Goal: Transaction & Acquisition: Obtain resource

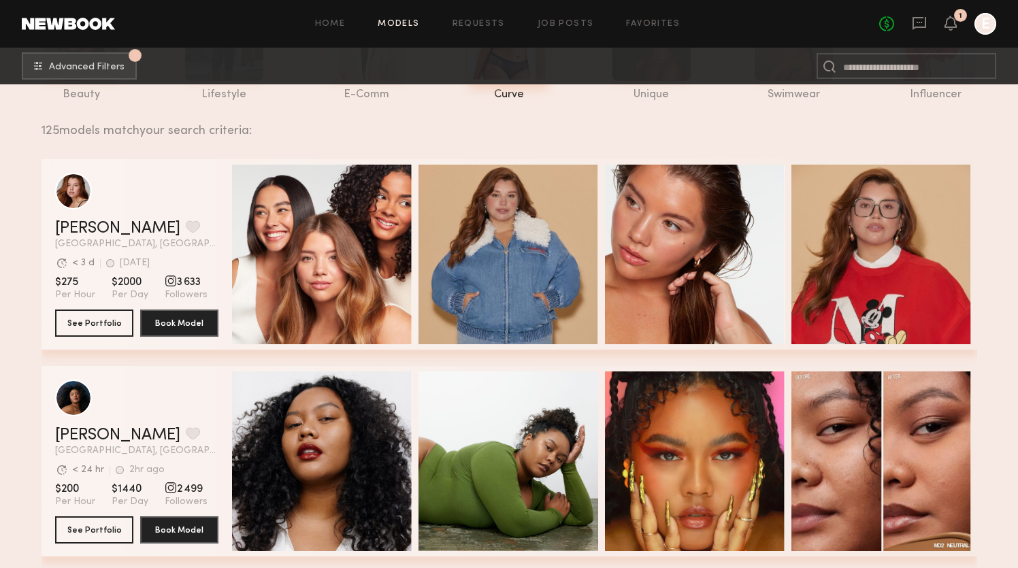
scroll to position [159, 0]
click at [99, 214] on header "Eleena M. Favorite Los Angeles, CA Avg. request response time < 3 d 4d ago Last…" at bounding box center [136, 211] width 163 height 76
click at [99, 223] on link "Eleena M." at bounding box center [117, 228] width 125 height 16
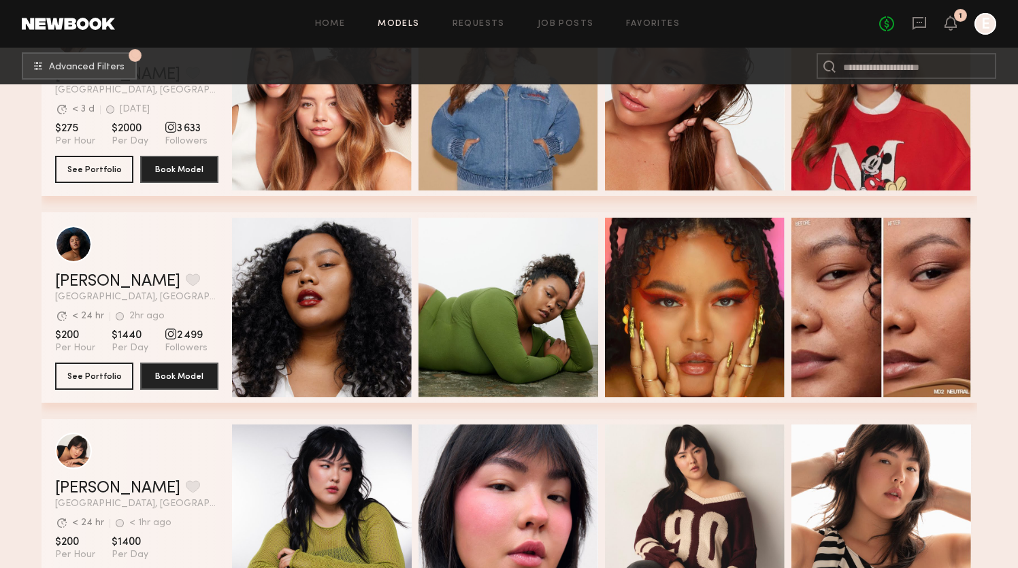
scroll to position [318, 0]
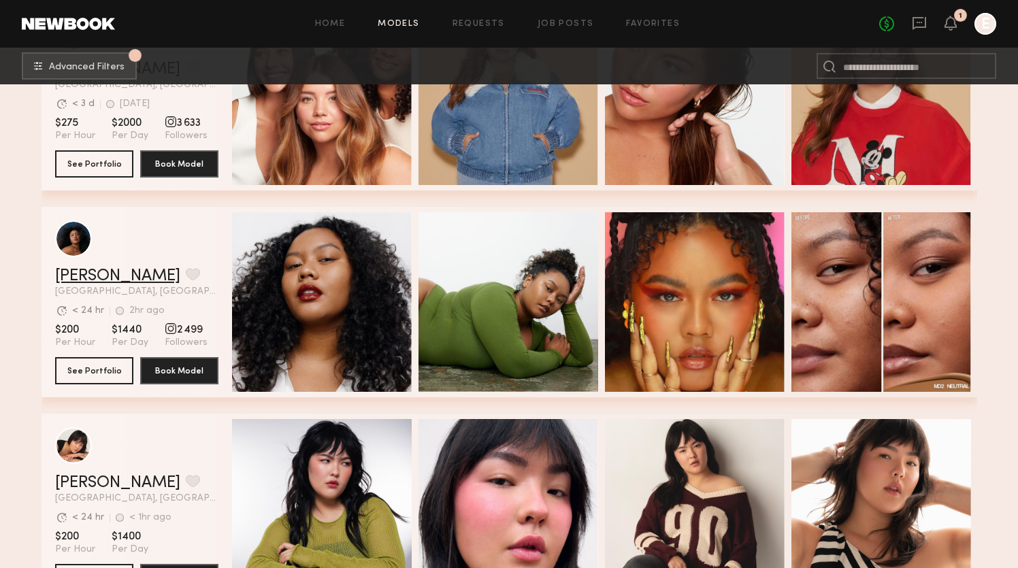
click at [76, 270] on link "[PERSON_NAME]" at bounding box center [117, 276] width 125 height 16
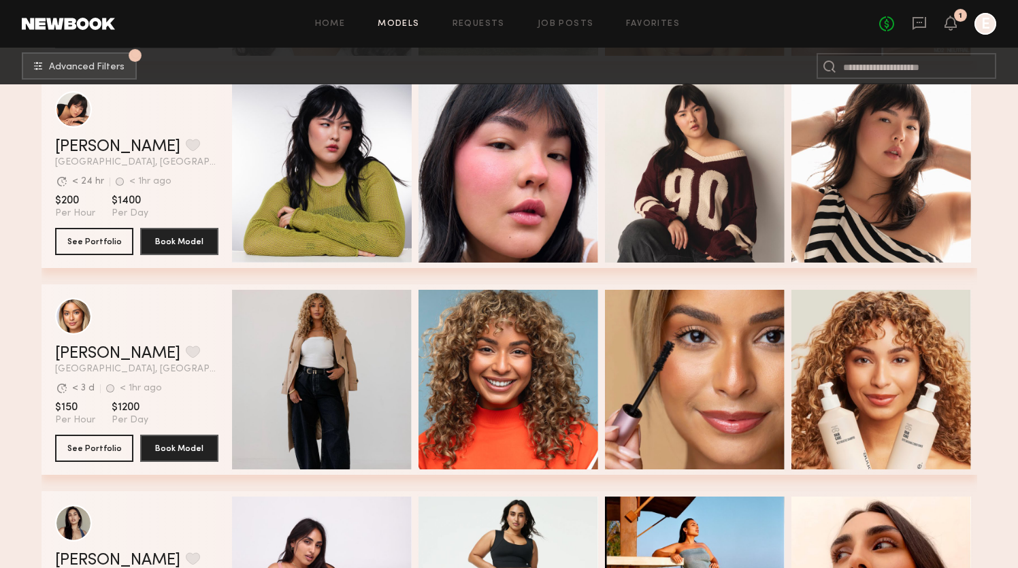
scroll to position [663, 0]
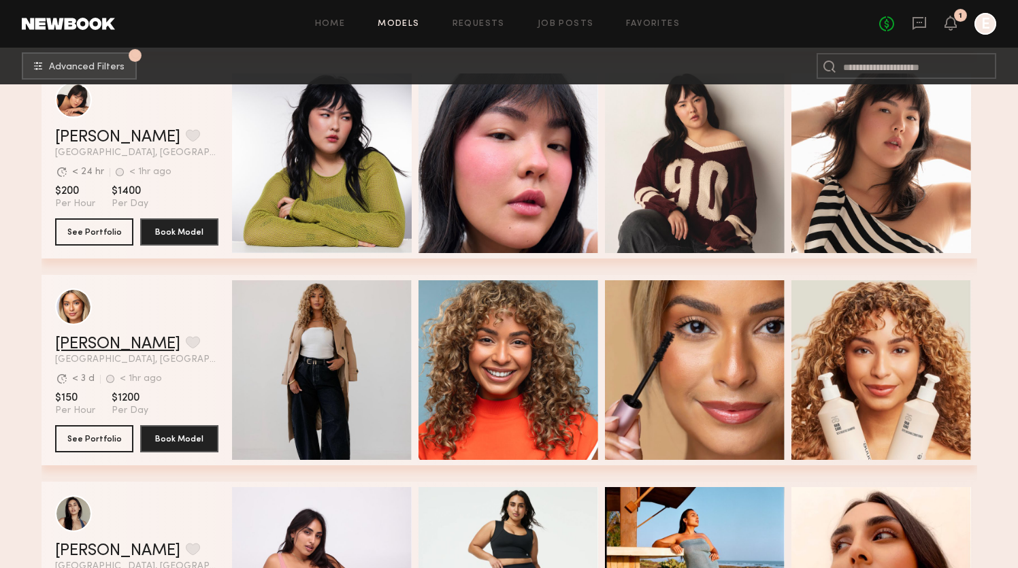
click at [76, 342] on link "Ayanna G." at bounding box center [117, 344] width 125 height 16
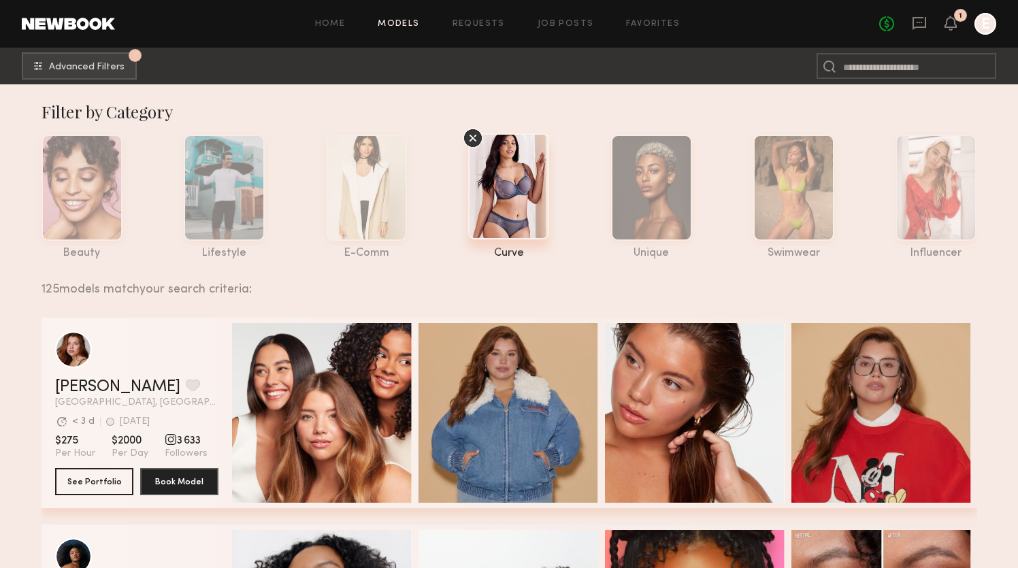
scroll to position [0, 0]
click at [91, 69] on span "Advanced Filters" at bounding box center [87, 67] width 76 height 10
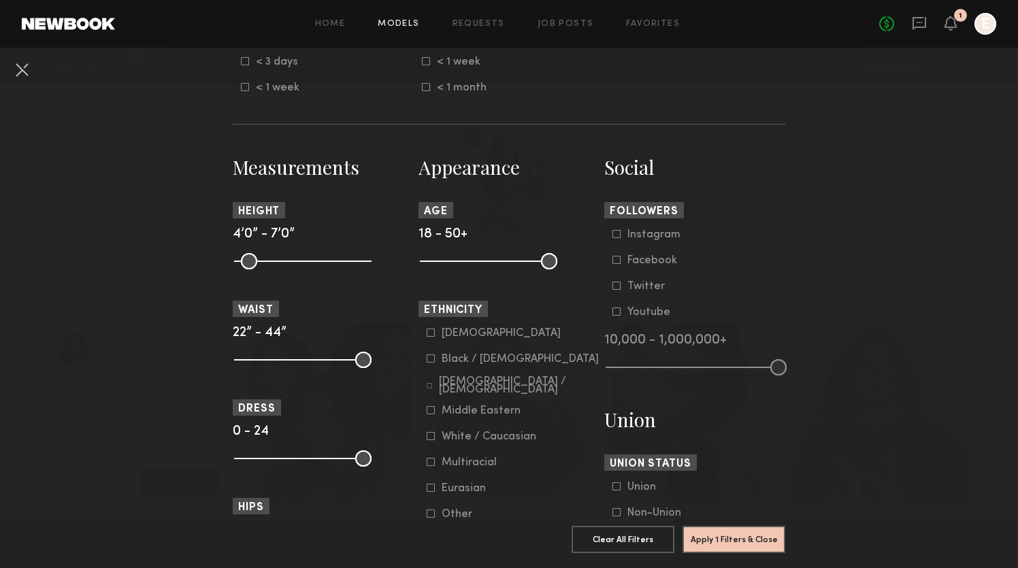
scroll to position [516, 0]
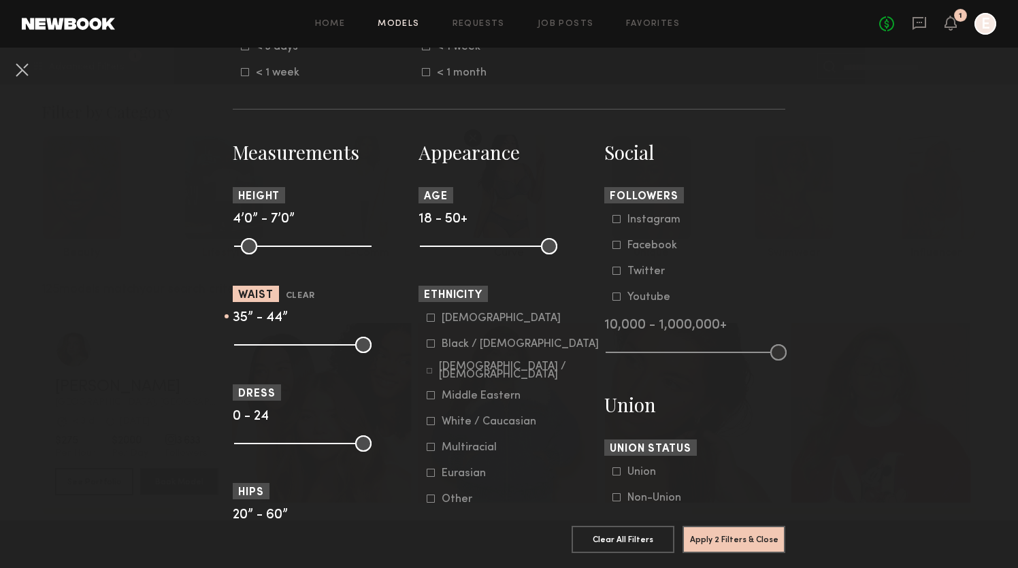
drag, startPoint x: 242, startPoint y: 346, endPoint x: 312, endPoint y: 354, distance: 70.5
click at [312, 352] on common-range-minmax at bounding box center [301, 343] width 137 height 16
type input "**"
click at [308, 349] on input "range" at bounding box center [302, 345] width 137 height 16
drag, startPoint x: 367, startPoint y: 350, endPoint x: 324, endPoint y: 351, distance: 43.6
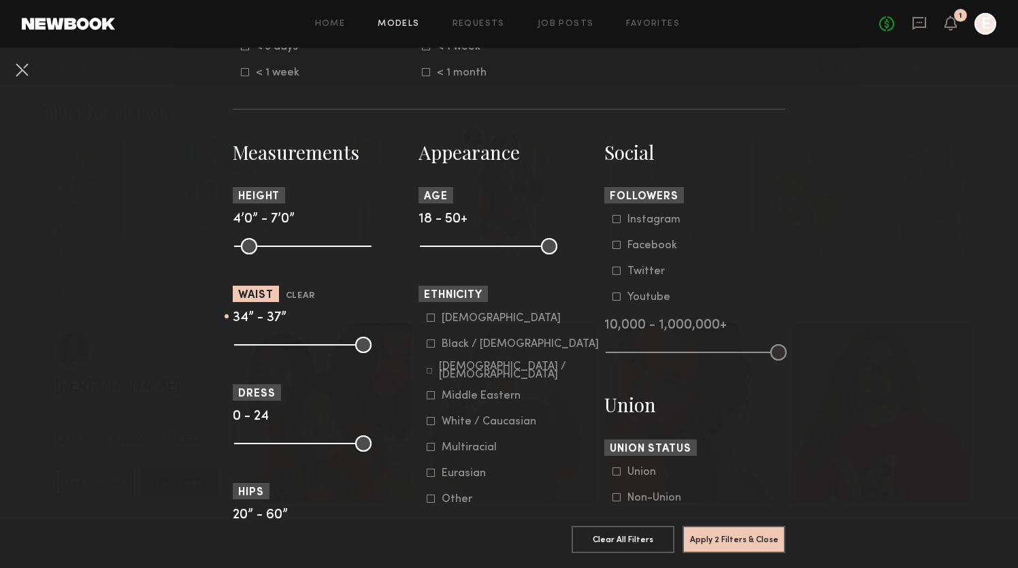
type input "**"
click at [324, 351] on input "range" at bounding box center [302, 345] width 137 height 16
click at [749, 544] on button "Apply 2 Filters & Close" at bounding box center [734, 538] width 103 height 27
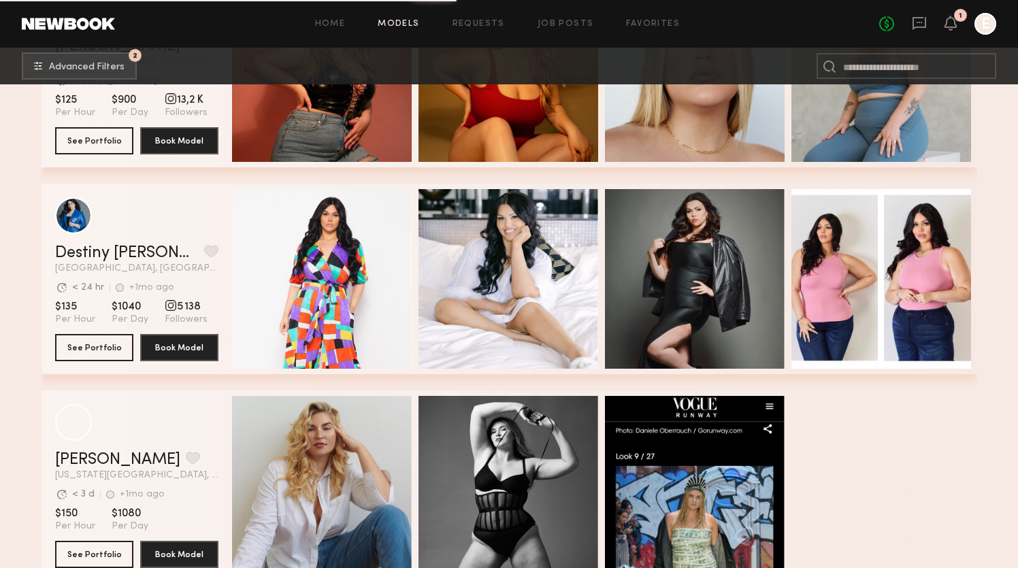
scroll to position [1790, 0]
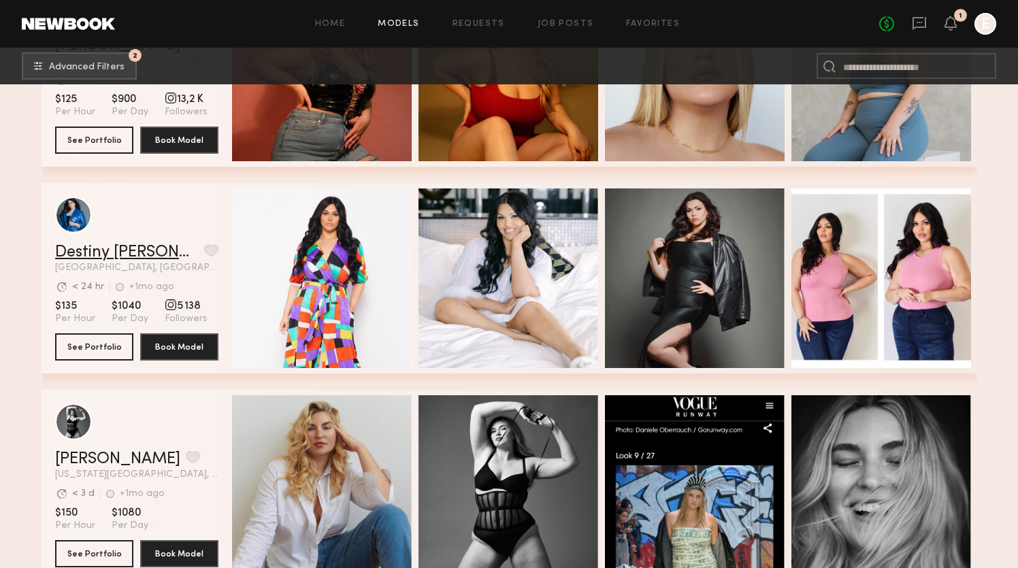
click at [110, 255] on link "Destiny [PERSON_NAME]" at bounding box center [127, 252] width 144 height 16
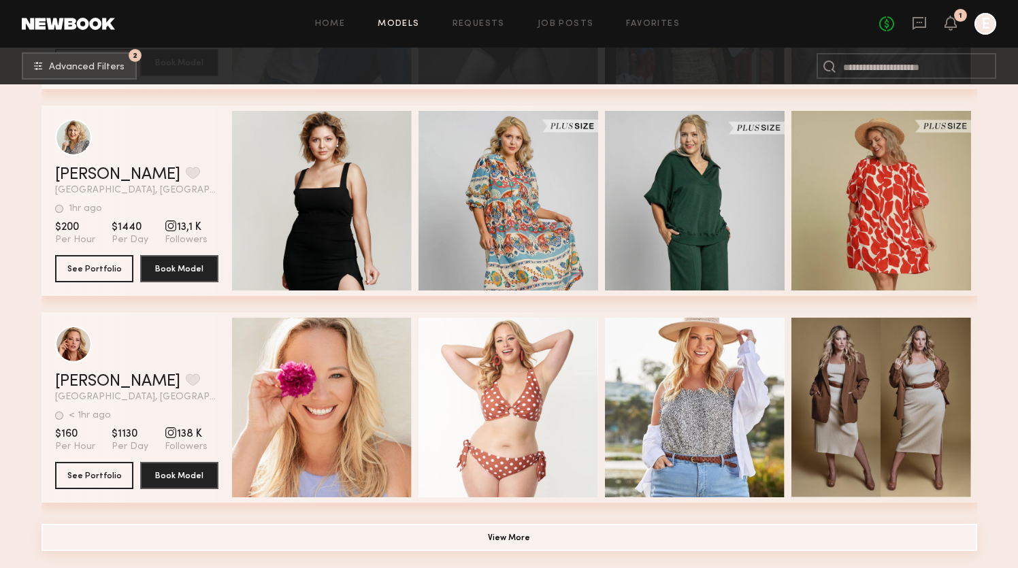
click at [527, 530] on button "View More" at bounding box center [510, 537] width 936 height 27
click at [497, 542] on button "View More" at bounding box center [510, 537] width 936 height 27
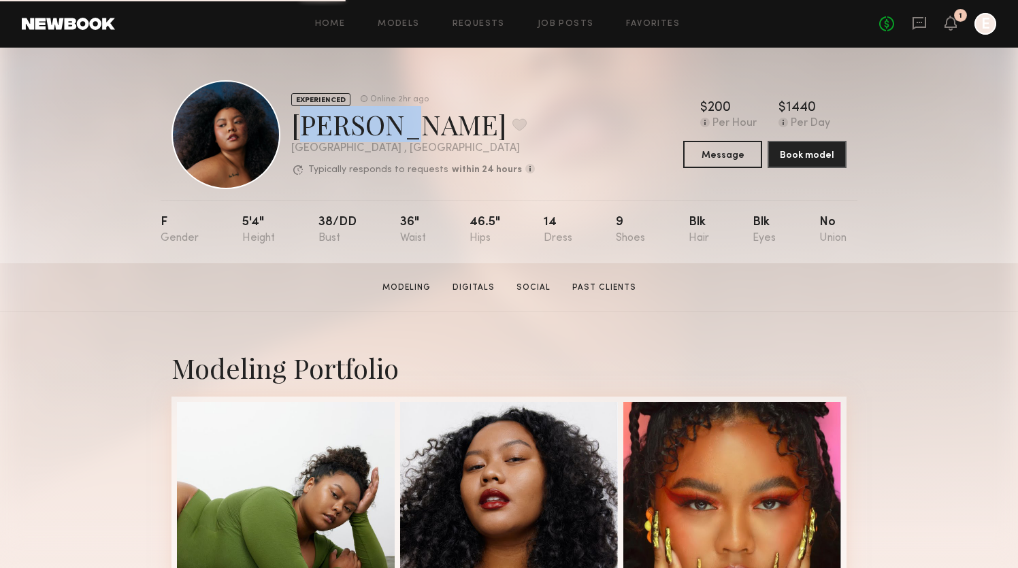
drag, startPoint x: 298, startPoint y: 113, endPoint x: 375, endPoint y: 117, distance: 77.0
click at [375, 117] on div "[PERSON_NAME] Favorite" at bounding box center [413, 124] width 244 height 36
copy div "Kiara L"
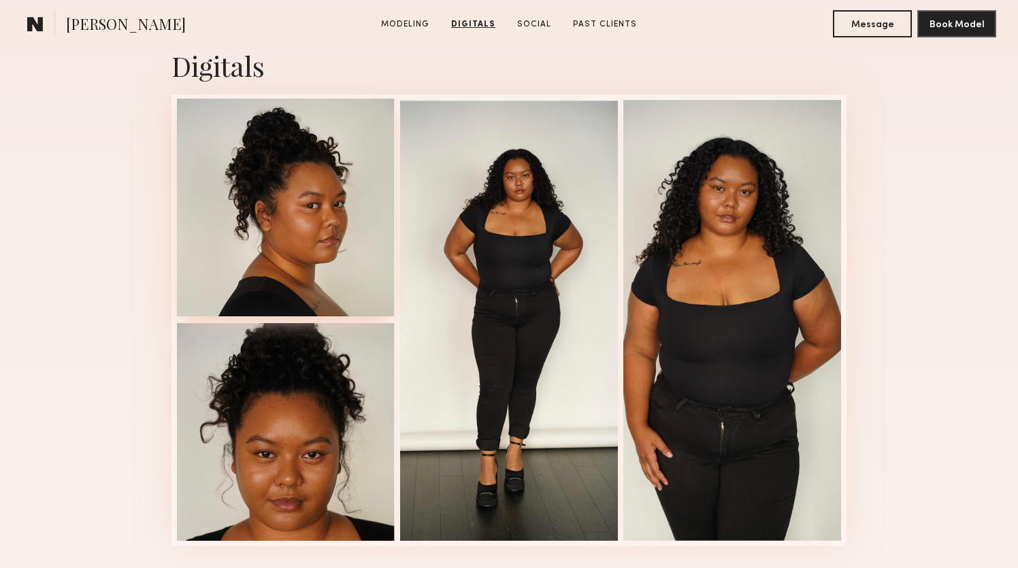
scroll to position [1362, 0]
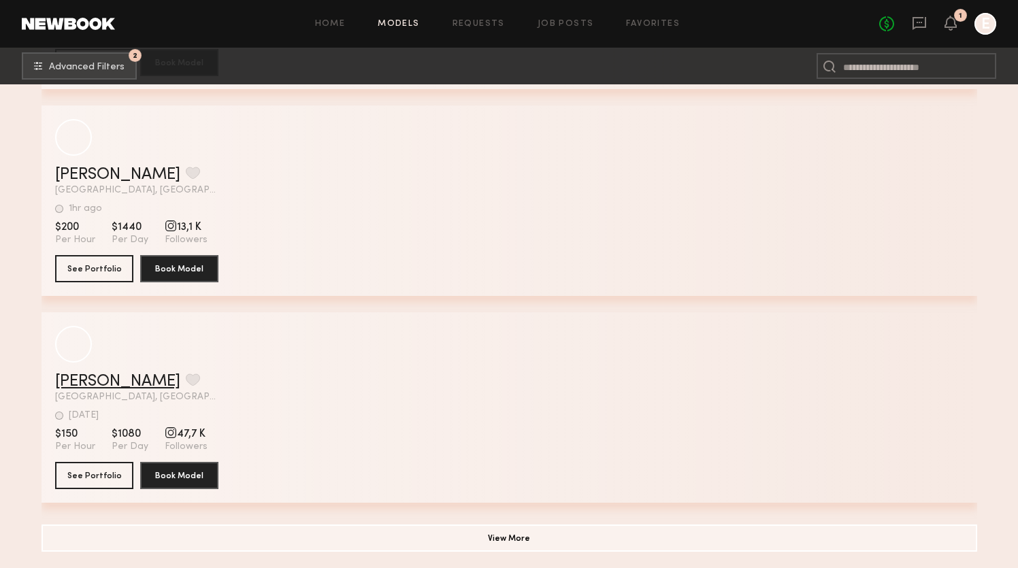
scroll to position [2281, 0]
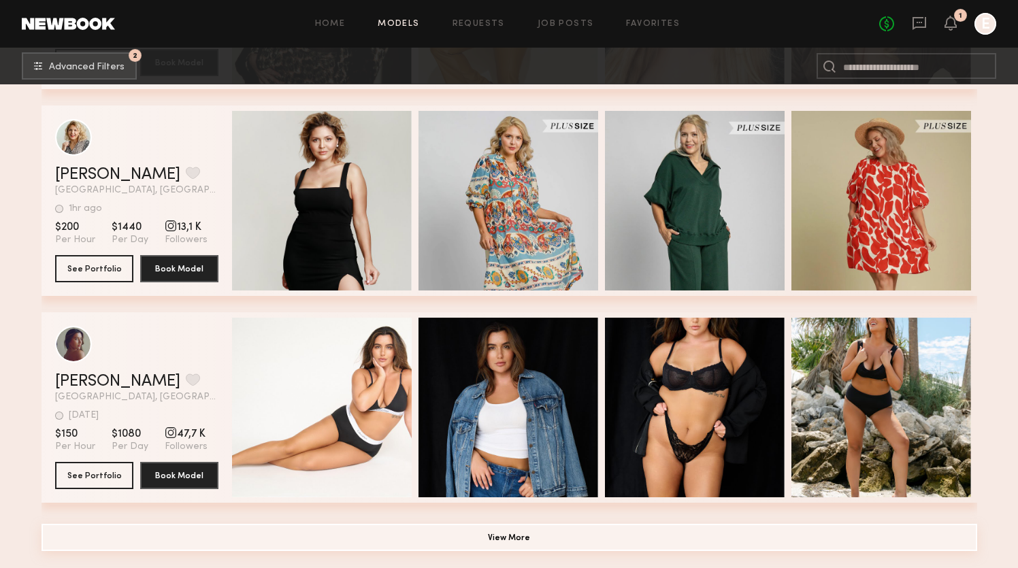
click at [314, 542] on button "View More" at bounding box center [510, 537] width 936 height 27
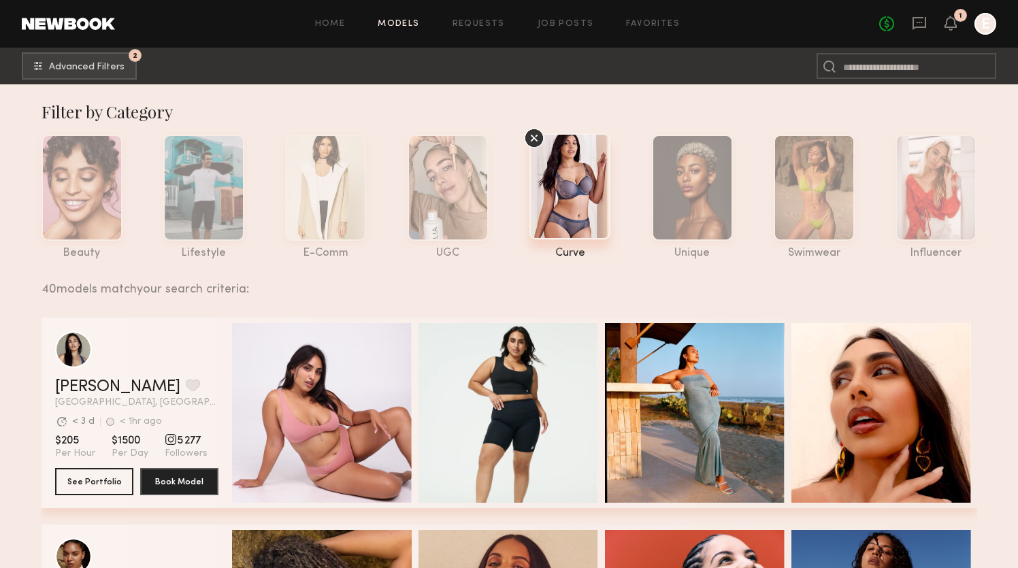
scroll to position [0, 0]
click at [75, 66] on span "Advanced Filters" at bounding box center [87, 67] width 76 height 10
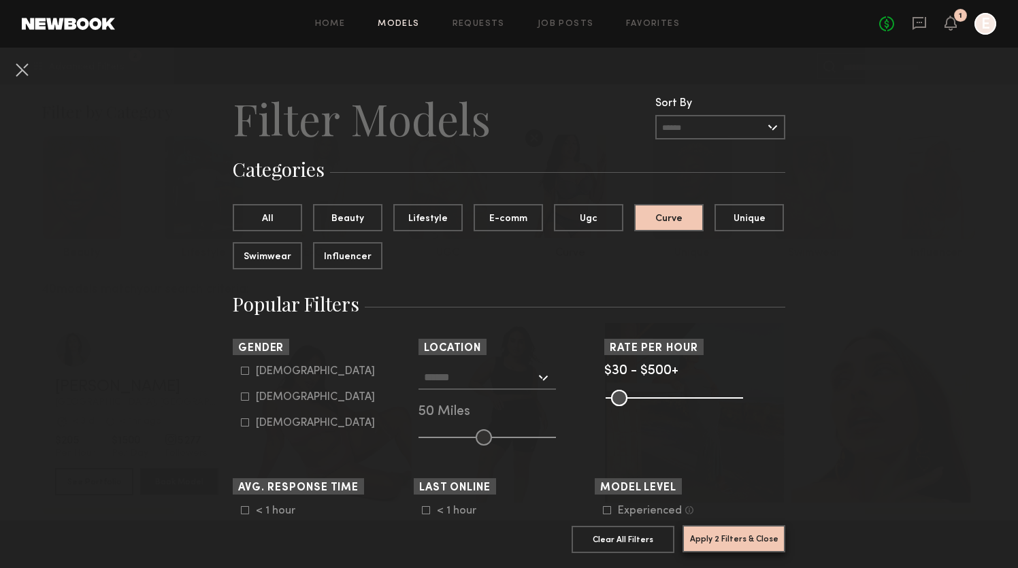
click at [719, 542] on button "Apply 2 Filters & Close" at bounding box center [734, 538] width 103 height 27
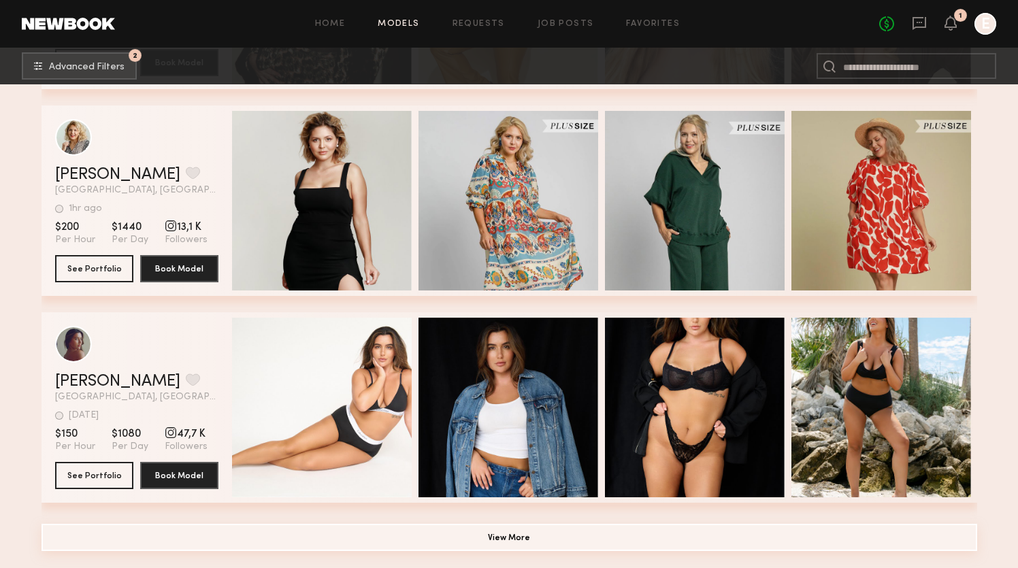
click at [560, 544] on button "View More" at bounding box center [510, 537] width 936 height 27
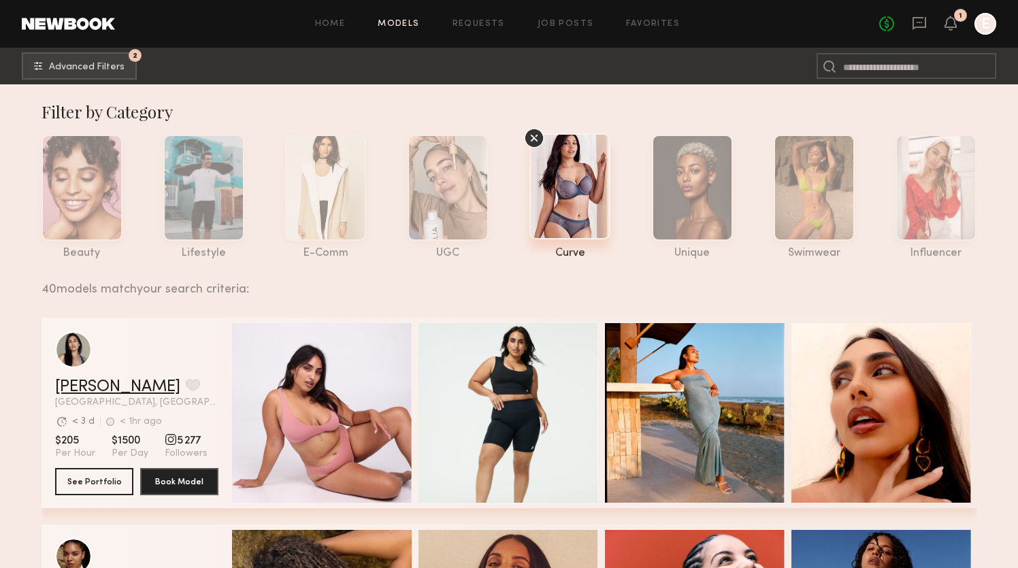
click at [97, 384] on link "Sharon C." at bounding box center [117, 387] width 125 height 16
click at [538, 144] on icon at bounding box center [534, 138] width 20 height 20
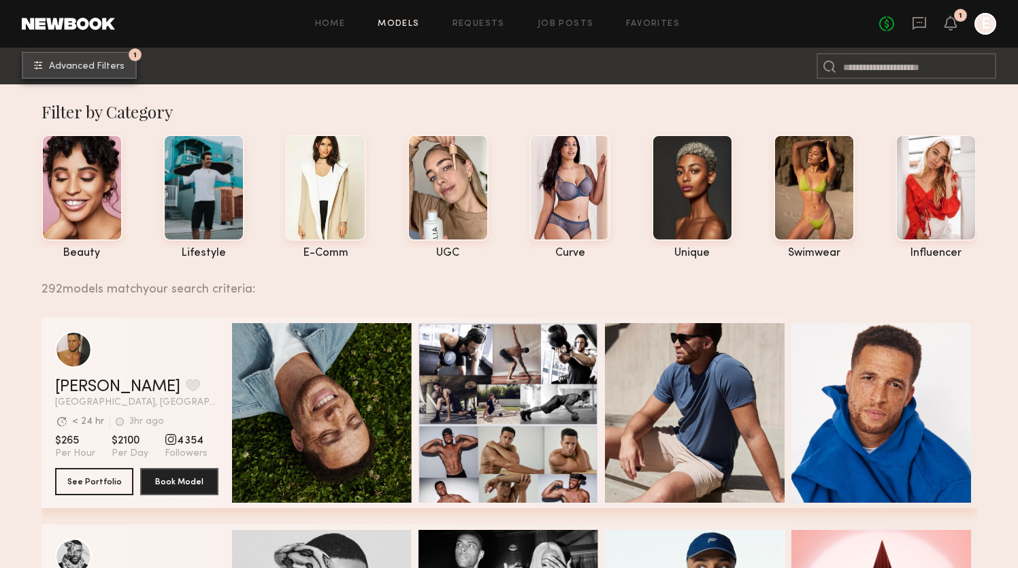
click at [109, 75] on button "1 Advanced Filters" at bounding box center [79, 65] width 115 height 27
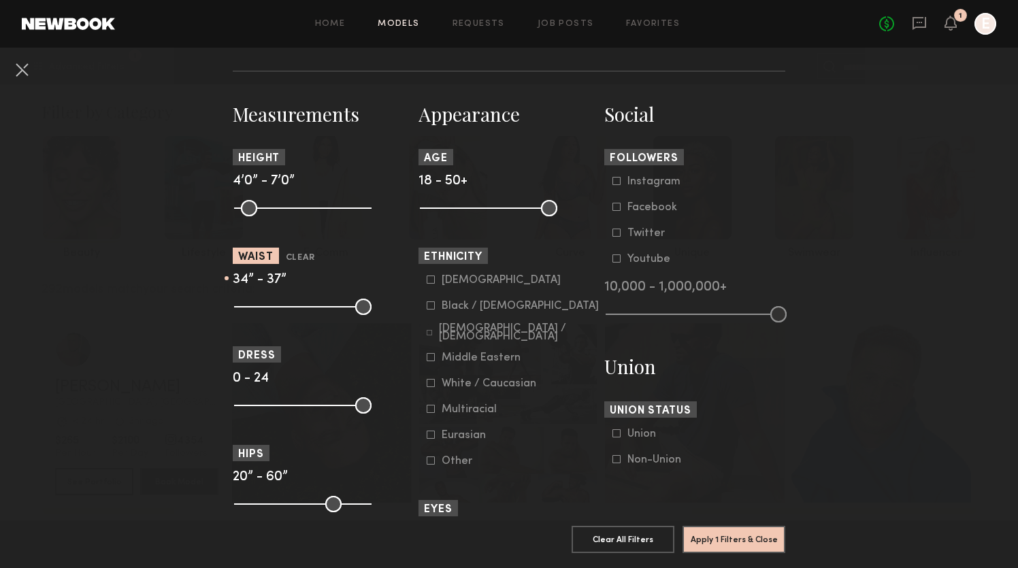
scroll to position [561, 0]
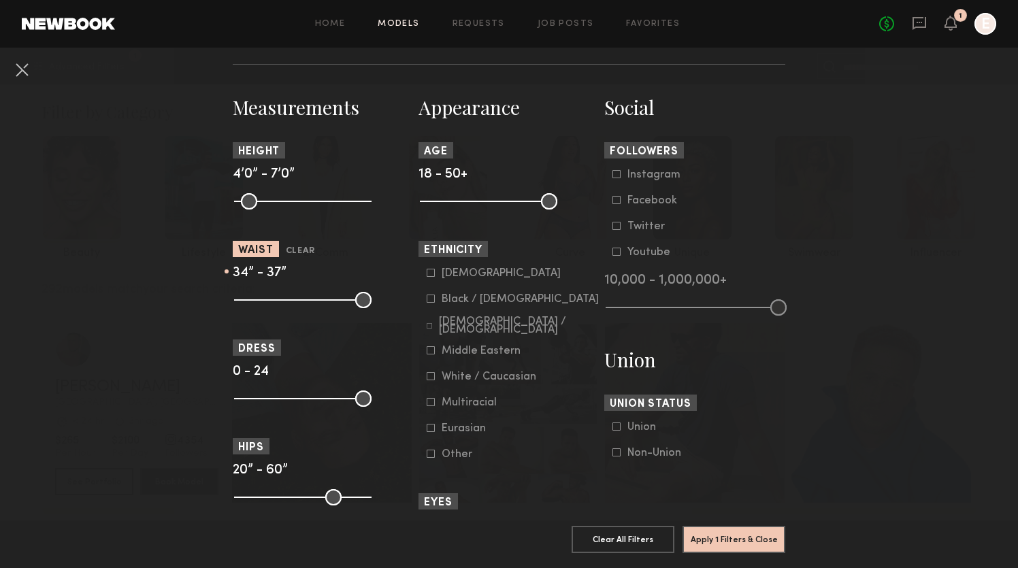
click at [243, 497] on input "range" at bounding box center [302, 497] width 137 height 16
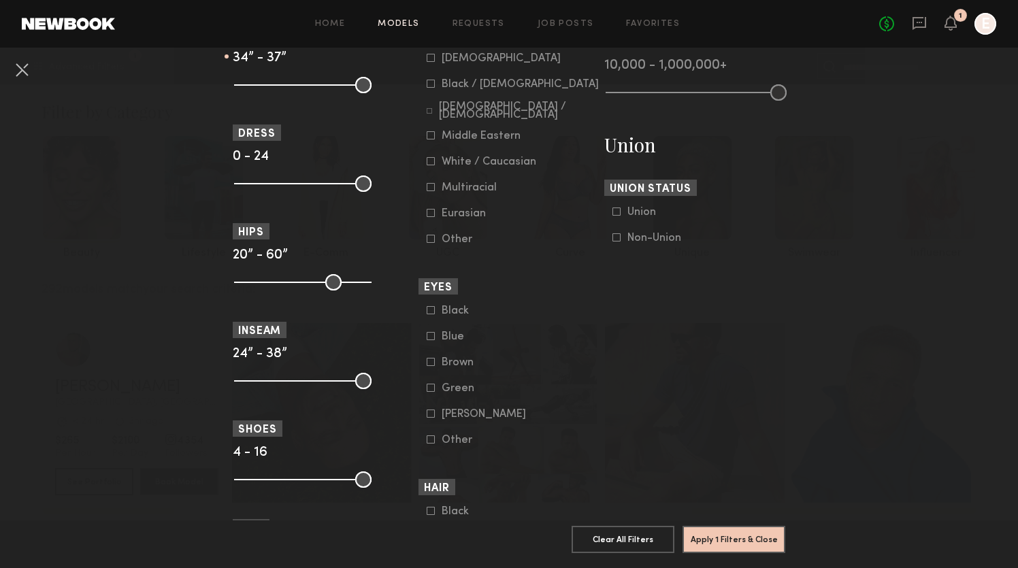
scroll to position [776, 0]
type input "**"
drag, startPoint x: 244, startPoint y: 379, endPoint x: 216, endPoint y: 384, distance: 27.8
click at [216, 384] on nb-browse-filters "Clear All Filter Models Filter Models Sort By Clear Rate LOW TO HIGH HIGH TO LO…" at bounding box center [509, 147] width 1018 height 1753
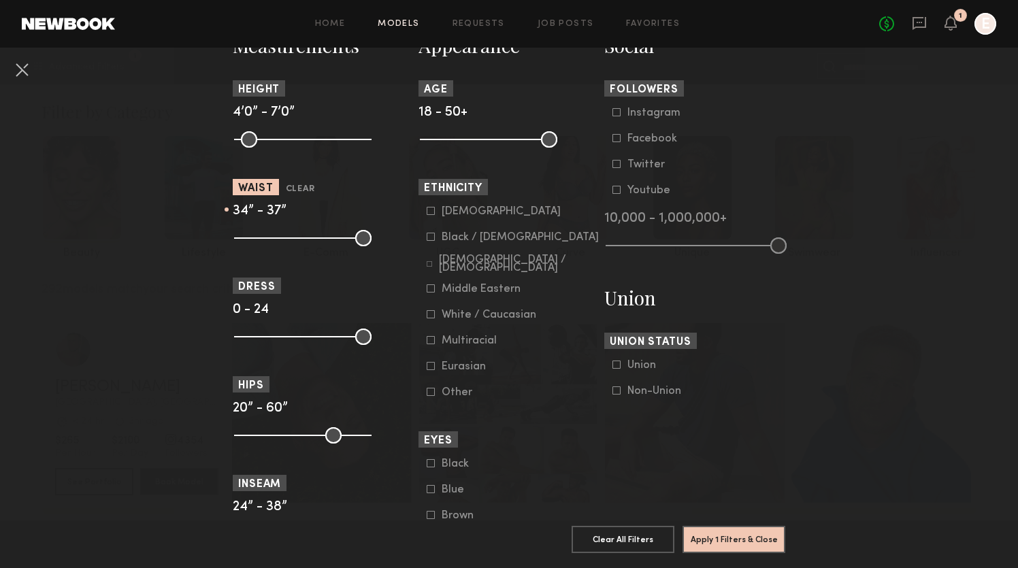
scroll to position [576, 0]
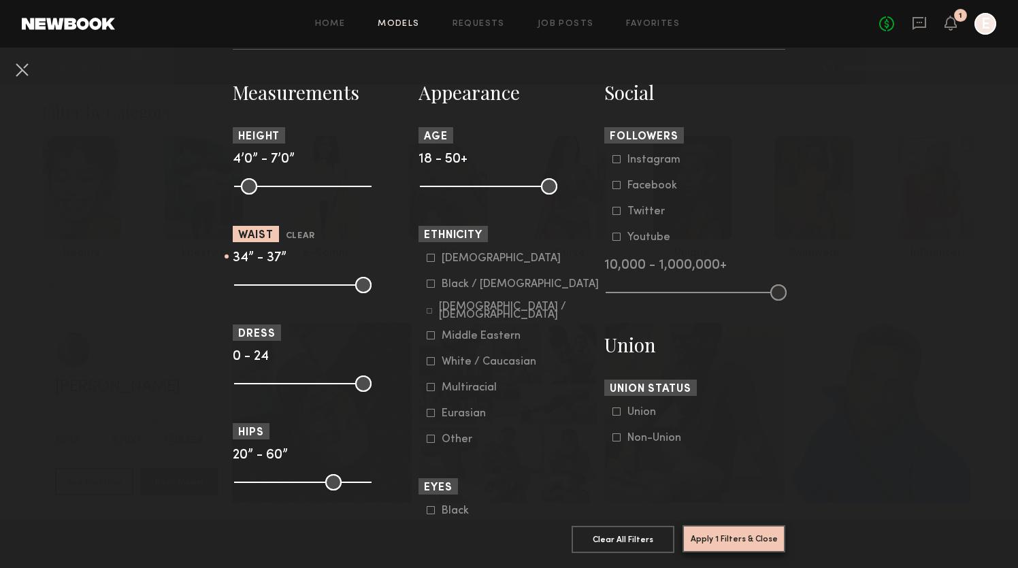
click at [714, 543] on button "Apply 1 Filters & Close" at bounding box center [734, 538] width 103 height 27
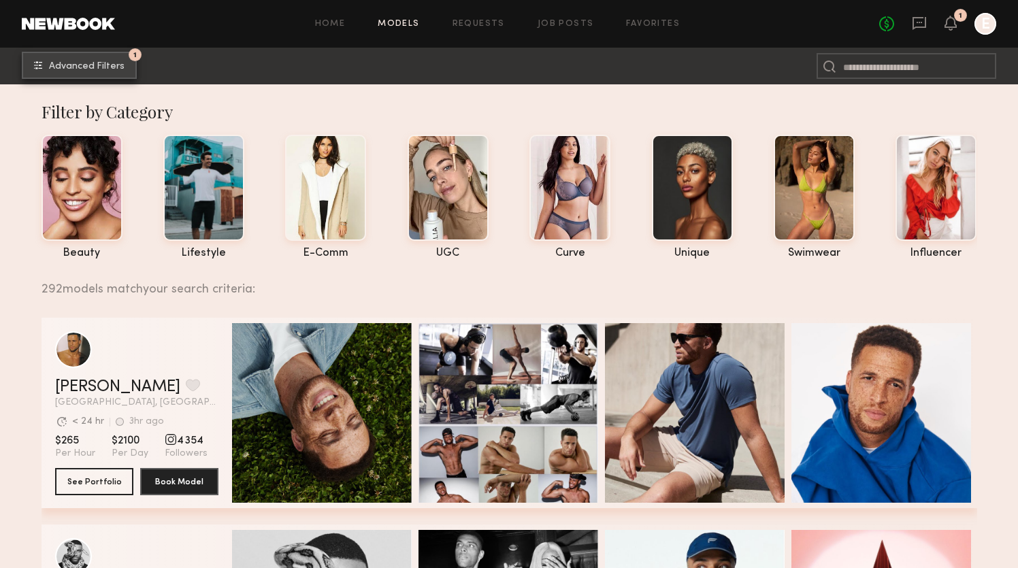
click at [71, 62] on span "Advanced Filters" at bounding box center [87, 67] width 76 height 10
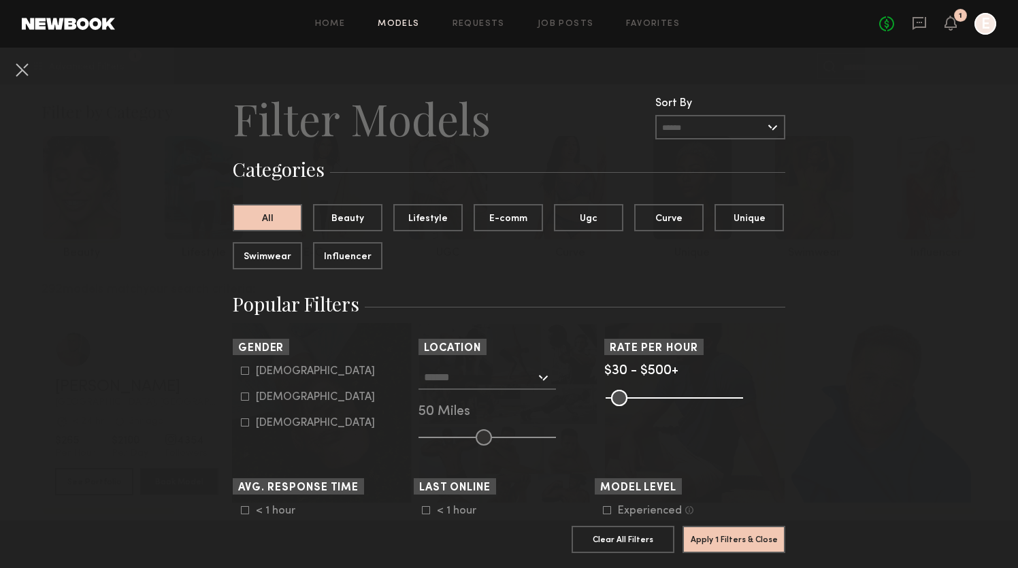
click at [250, 397] on label "Female" at bounding box center [308, 397] width 134 height 8
type input "**"
click at [717, 528] on button "Apply 2 Filters & Close" at bounding box center [734, 538] width 103 height 27
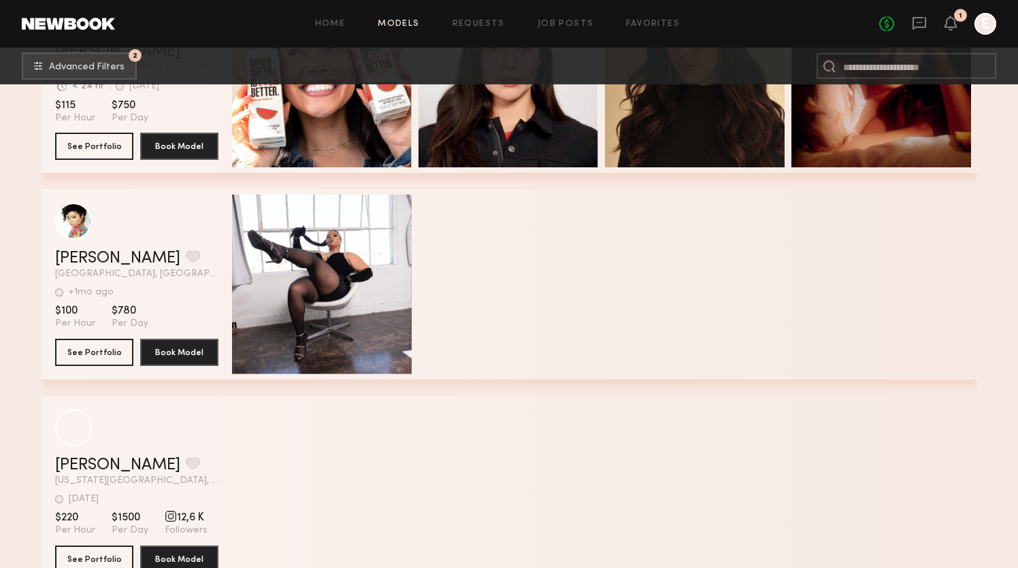
scroll to position [6129, 0]
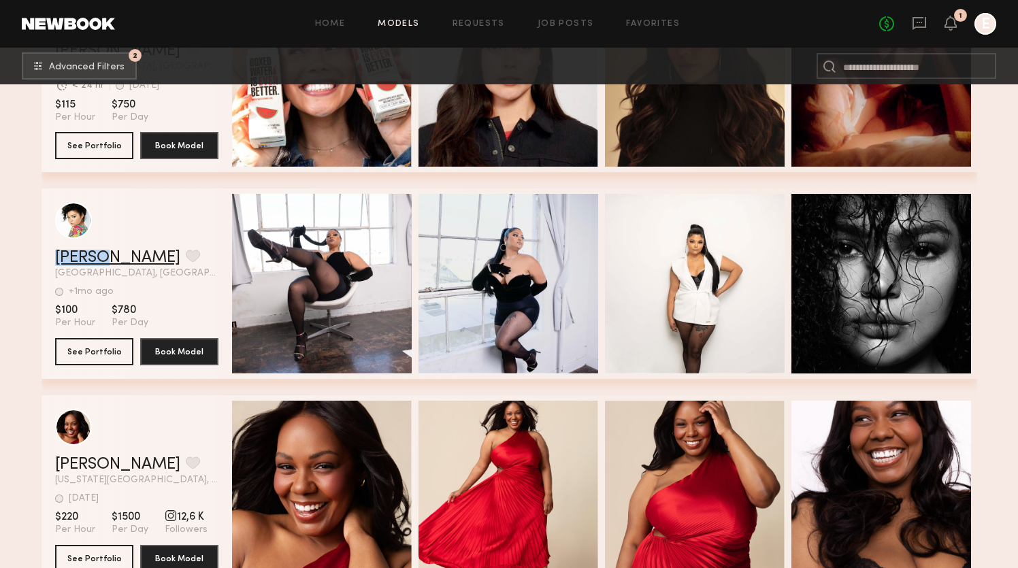
drag, startPoint x: 49, startPoint y: 256, endPoint x: 96, endPoint y: 254, distance: 47.0
click at [97, 254] on div "Bria D. Favorite Los Angeles, CA +1mo ago Last Online View Portfolio +1mo ago L…" at bounding box center [510, 283] width 936 height 191
copy link "Bria D"
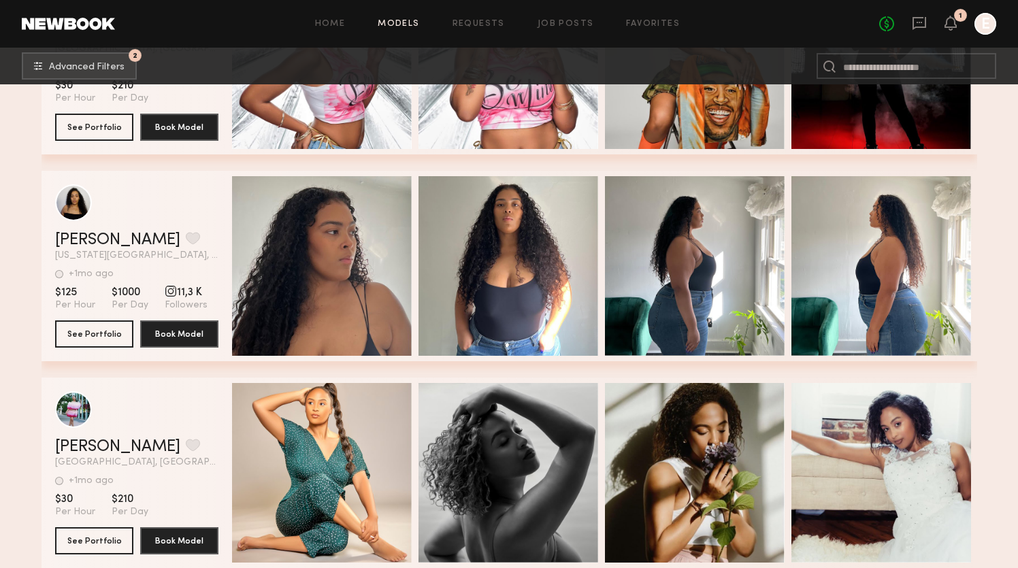
scroll to position [14427, 0]
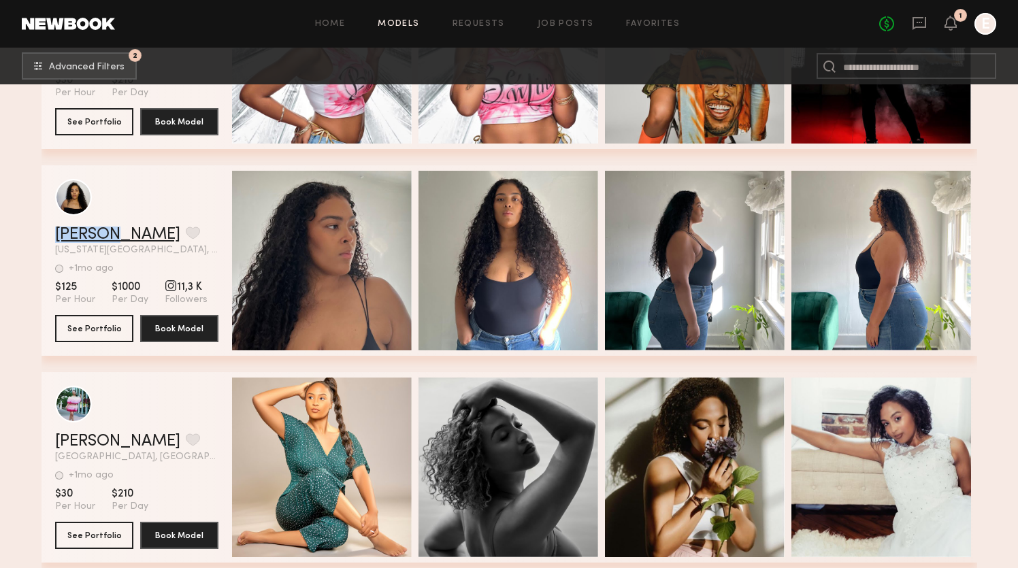
drag, startPoint x: 54, startPoint y: 230, endPoint x: 112, endPoint y: 231, distance: 57.9
click at [112, 231] on div "Ramil D. Favorite New York City, NY +1mo ago Last Online View Portfolio +1mo ag…" at bounding box center [510, 260] width 936 height 191
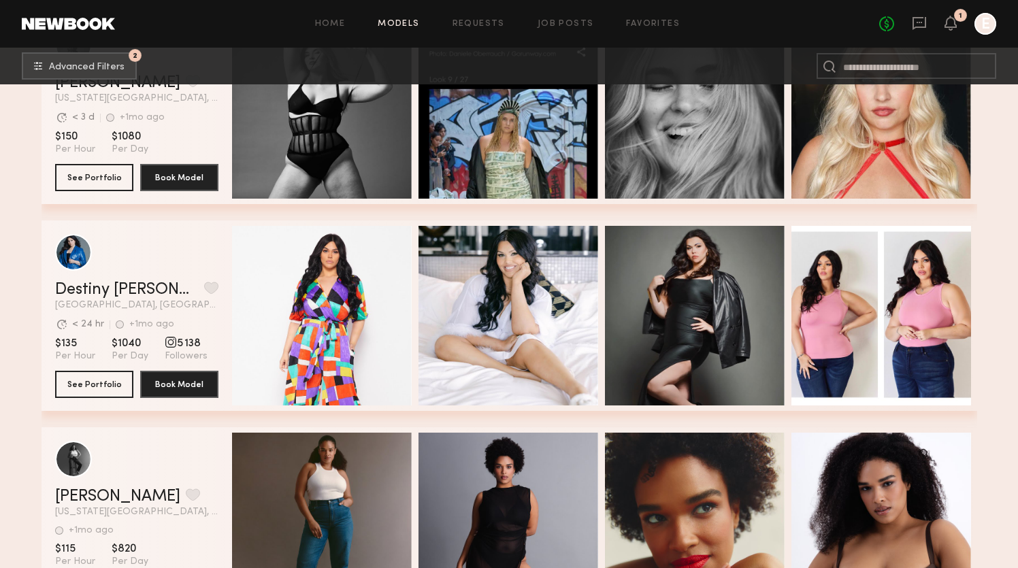
scroll to position [2942, 0]
